Goal: Browse casually

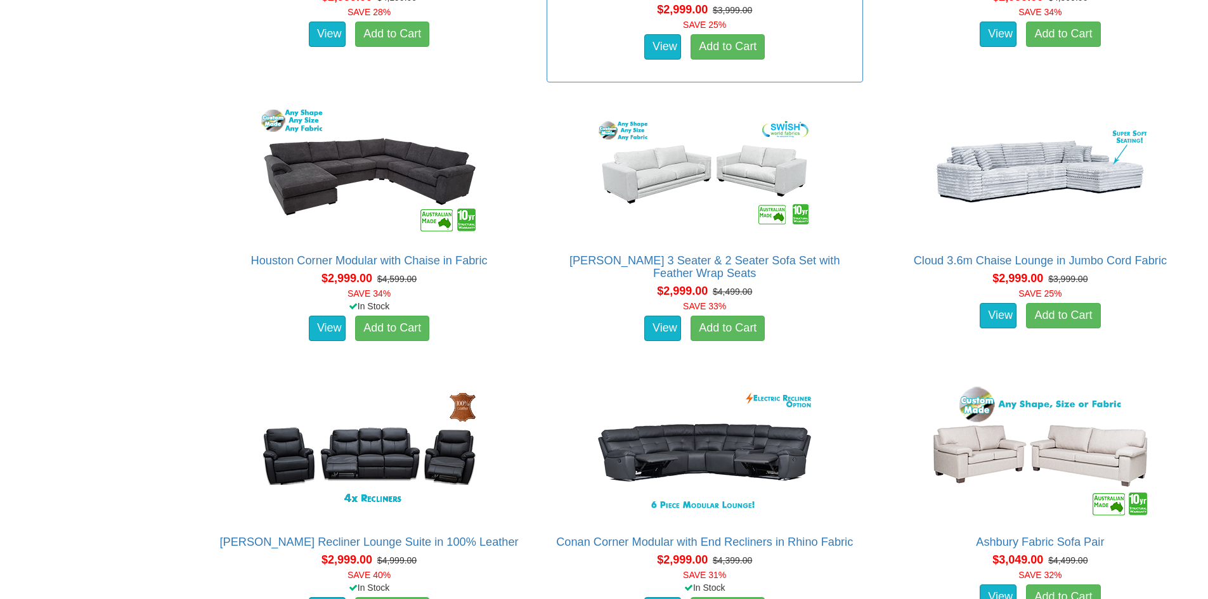
scroll to position [4861, 0]
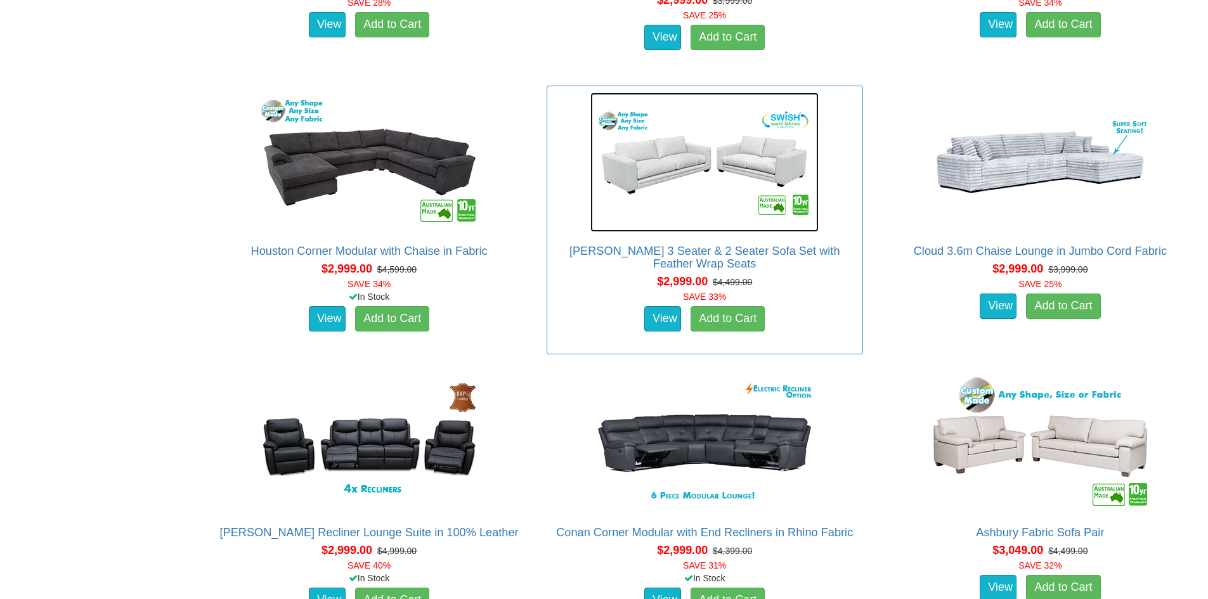
click at [702, 219] on img at bounding box center [704, 162] width 228 height 139
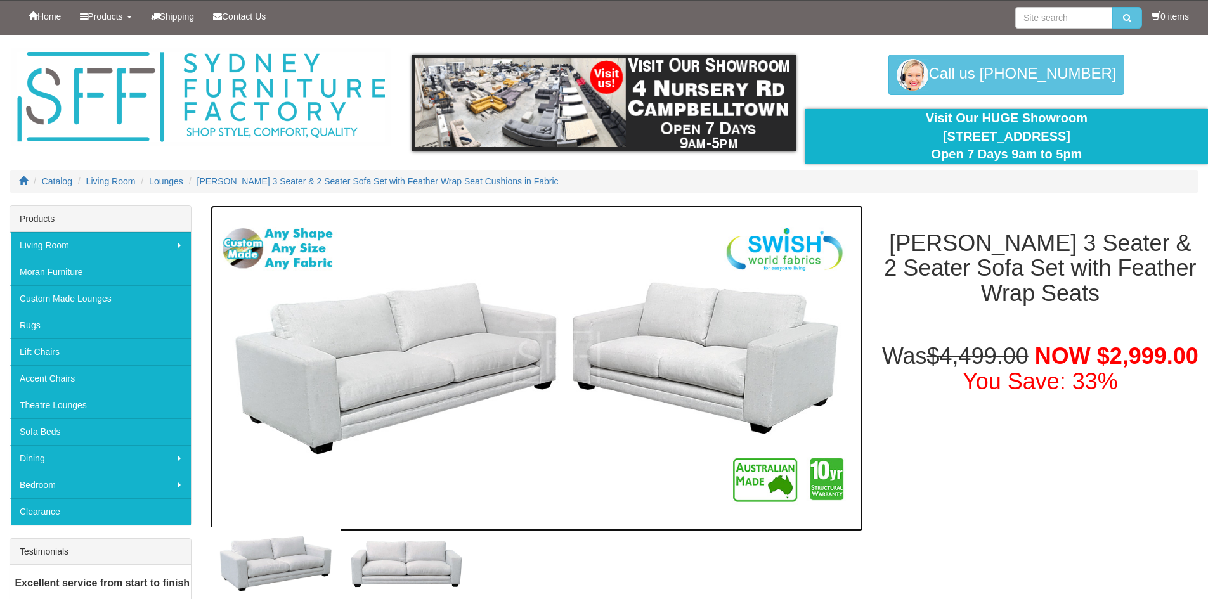
click at [483, 340] on img at bounding box center [536, 368] width 652 height 326
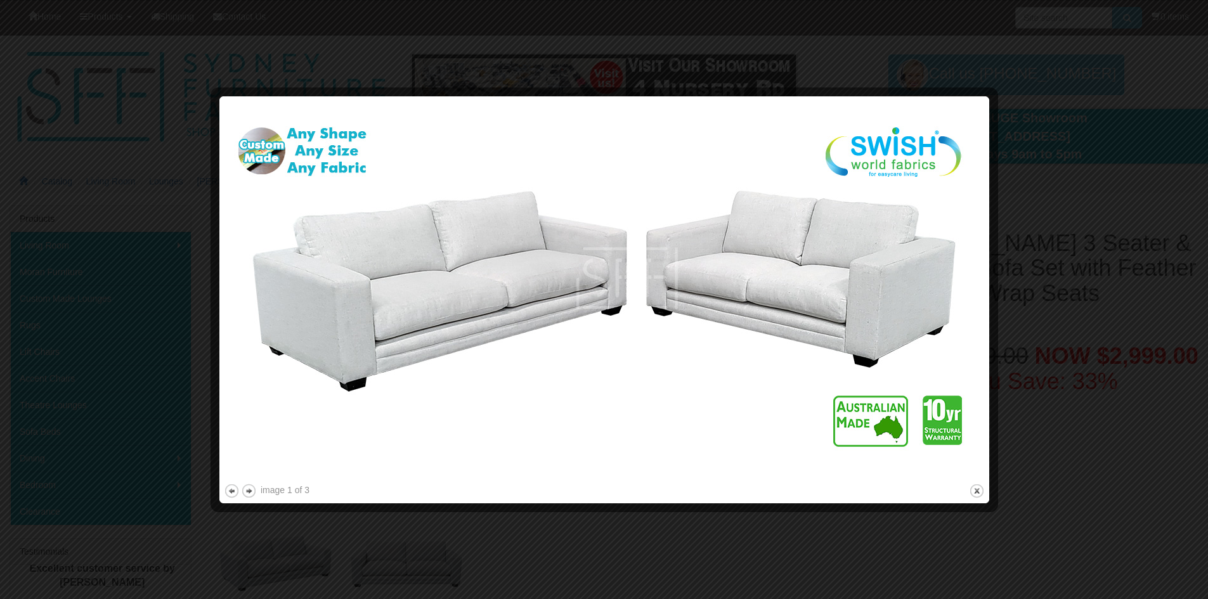
click at [971, 482] on div "image 1 of 3 previous next close" at bounding box center [604, 300] width 761 height 398
click at [978, 495] on button "close" at bounding box center [977, 491] width 16 height 16
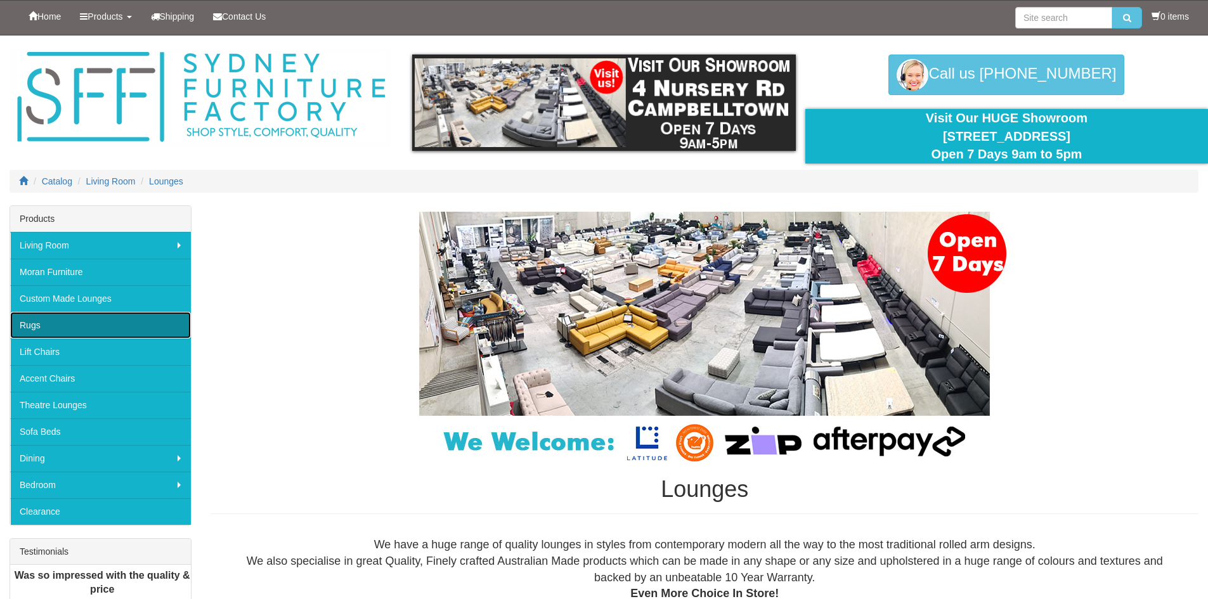
click at [36, 328] on link "Rugs" at bounding box center [100, 325] width 181 height 27
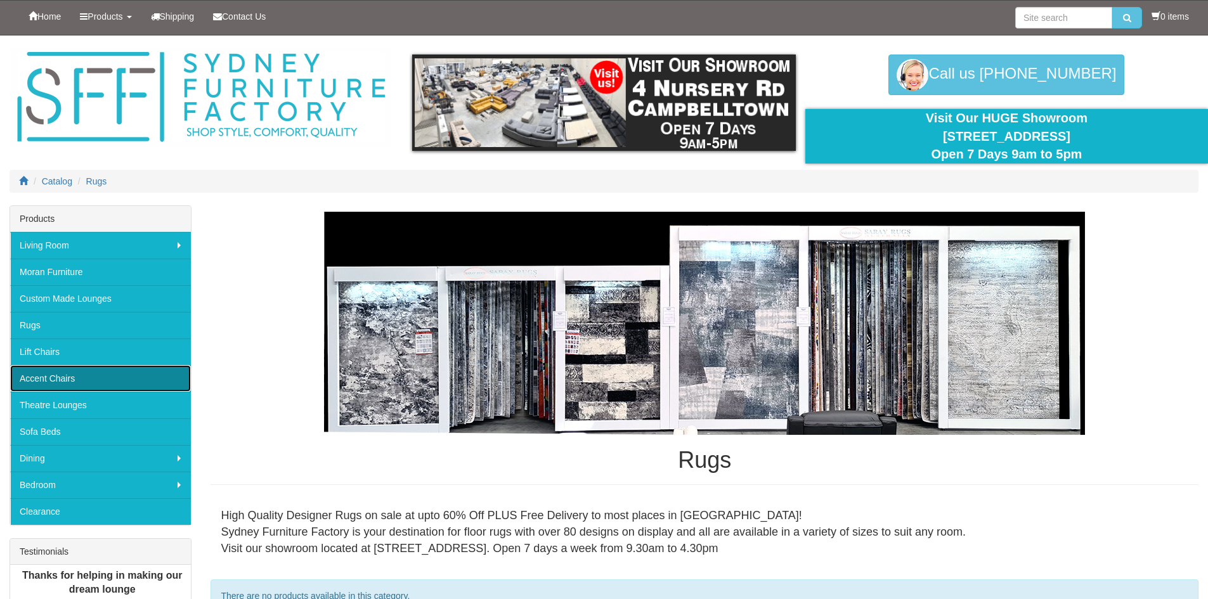
click at [103, 378] on link "Accent Chairs" at bounding box center [100, 378] width 181 height 27
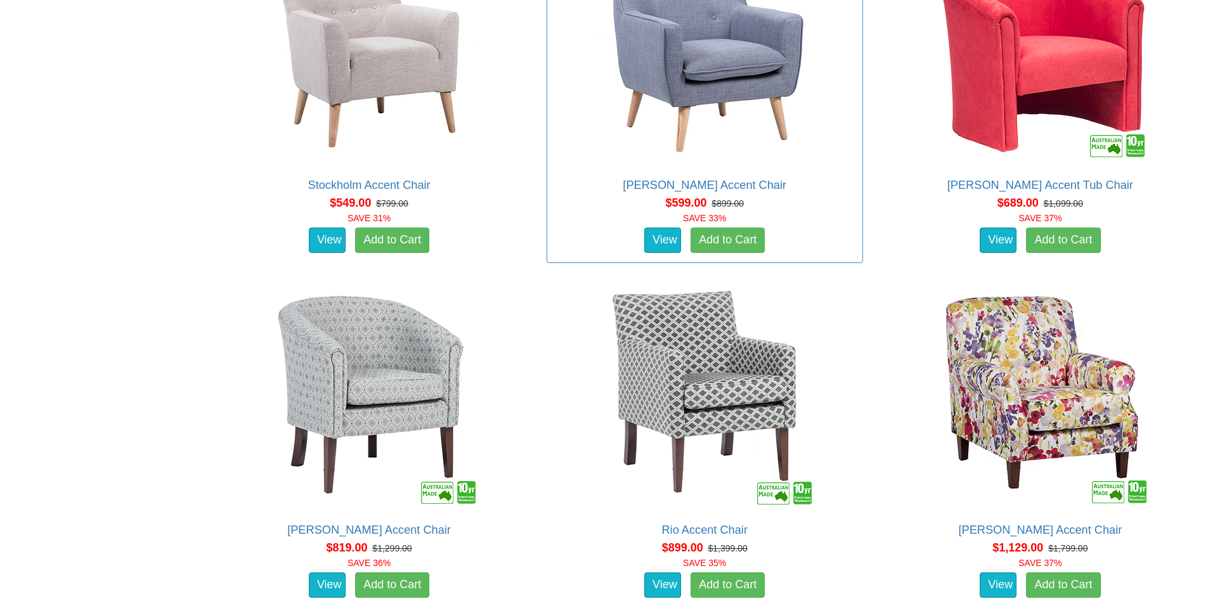
scroll to position [845, 0]
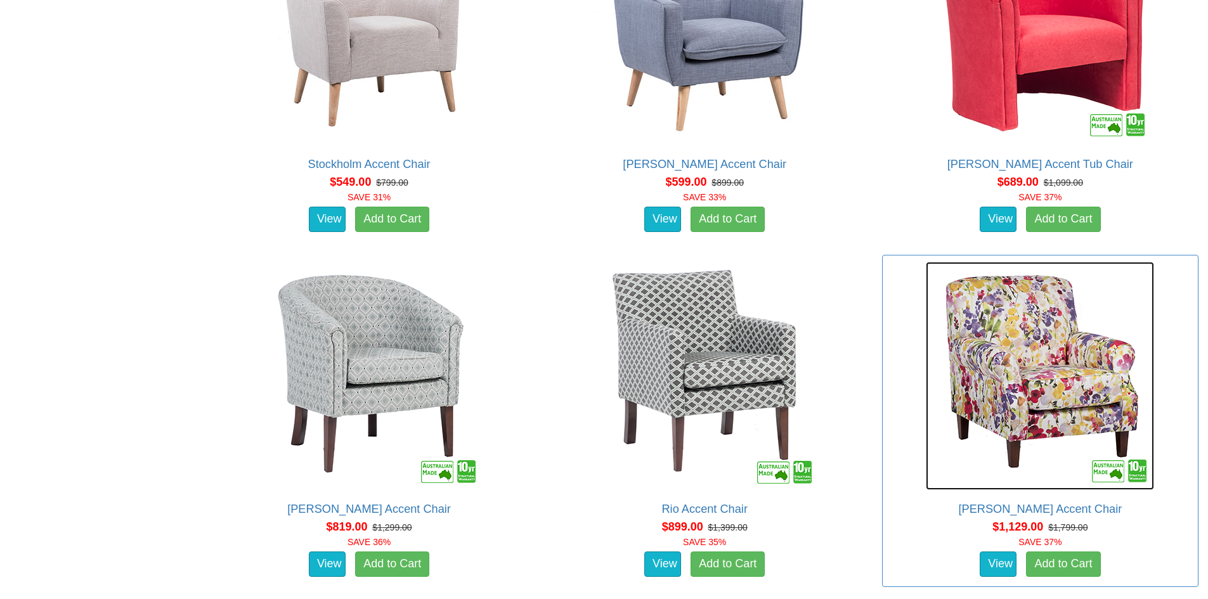
click at [1044, 362] on img at bounding box center [1040, 376] width 228 height 228
